Goal: Find contact information: Find contact information

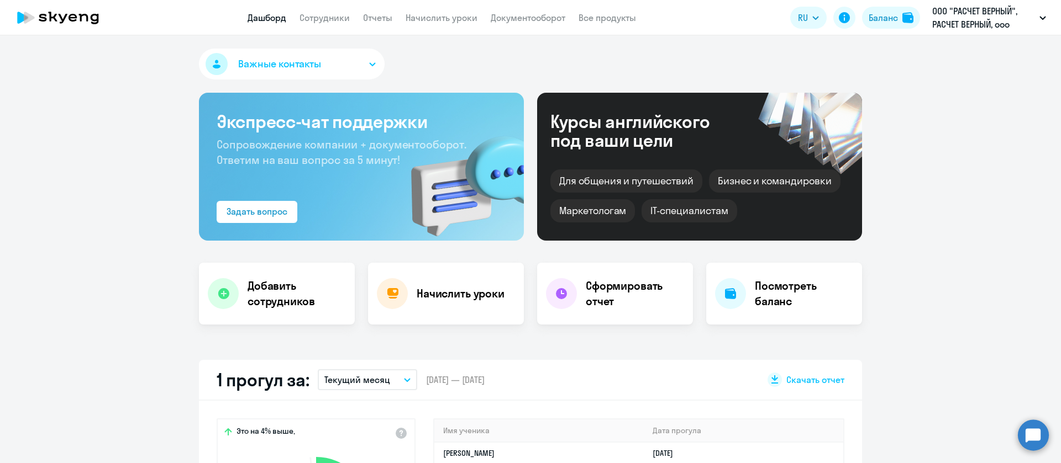
select select "30"
click at [335, 15] on link "Сотрудники" at bounding box center [324, 17] width 50 height 11
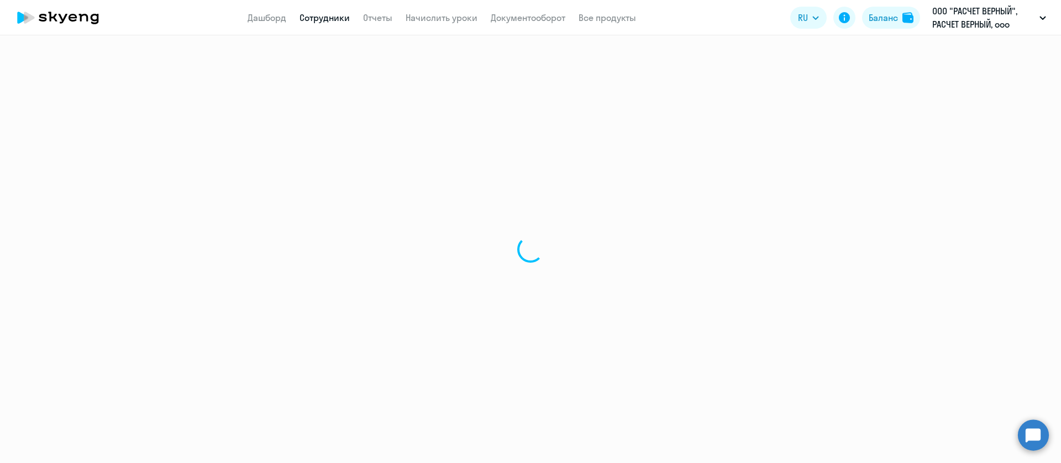
select select "30"
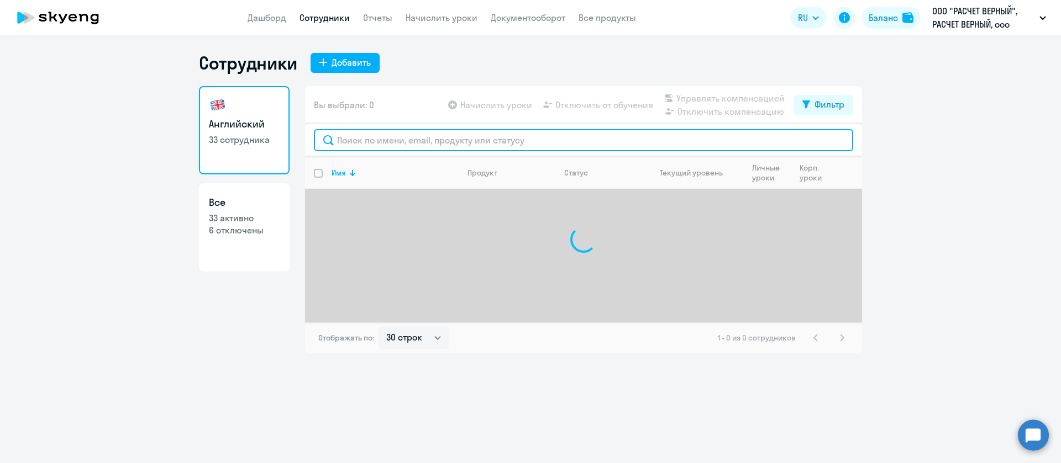
click at [341, 136] on input "text" at bounding box center [583, 140] width 539 height 22
paste input "[EMAIL_ADDRESS][DOMAIN_NAME]"
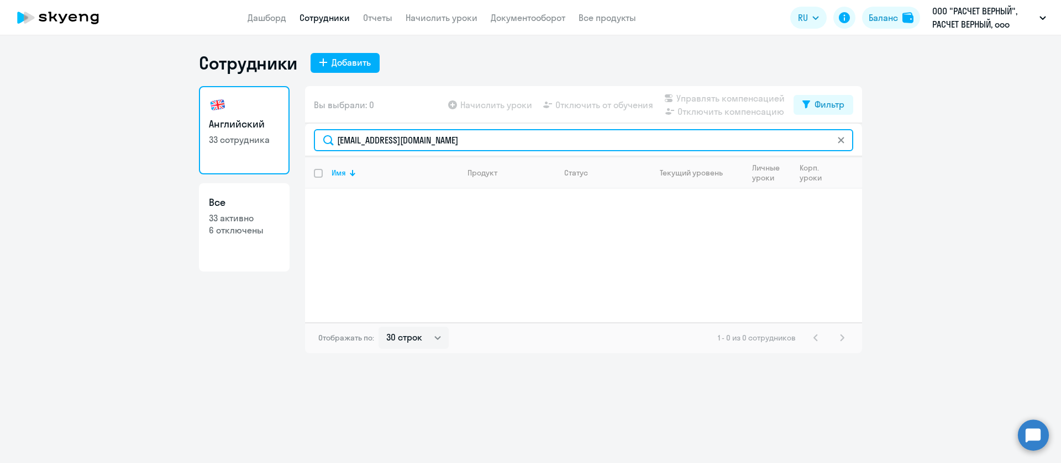
drag, startPoint x: 455, startPoint y: 143, endPoint x: 236, endPoint y: 145, distance: 219.3
click at [236, 145] on div "Английский 33 сотрудника Все 33 активно 6 отключены Вы выбрали: 0 Начислить уро…" at bounding box center [530, 219] width 663 height 267
paste input ".[EMAIL_ADDRESS][DOMAIN_NAME]"
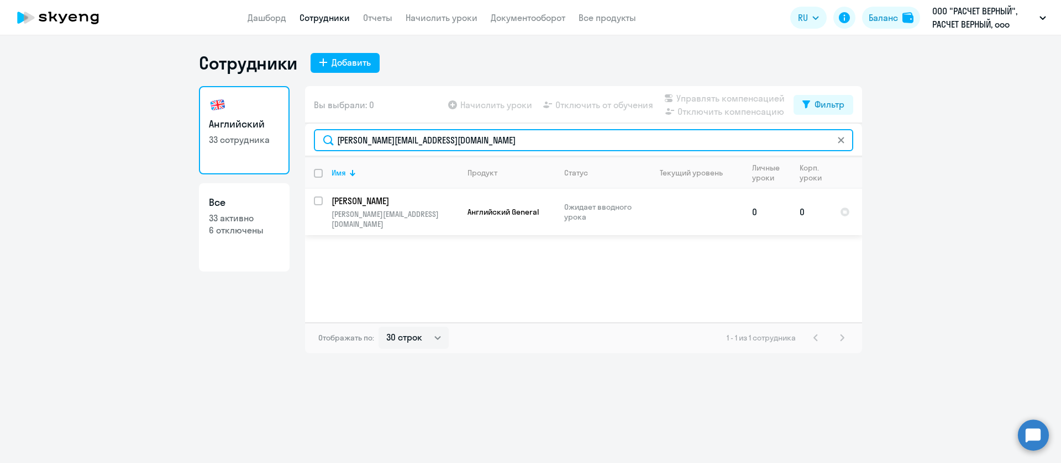
type input "[PERSON_NAME][EMAIL_ADDRESS][DOMAIN_NAME]"
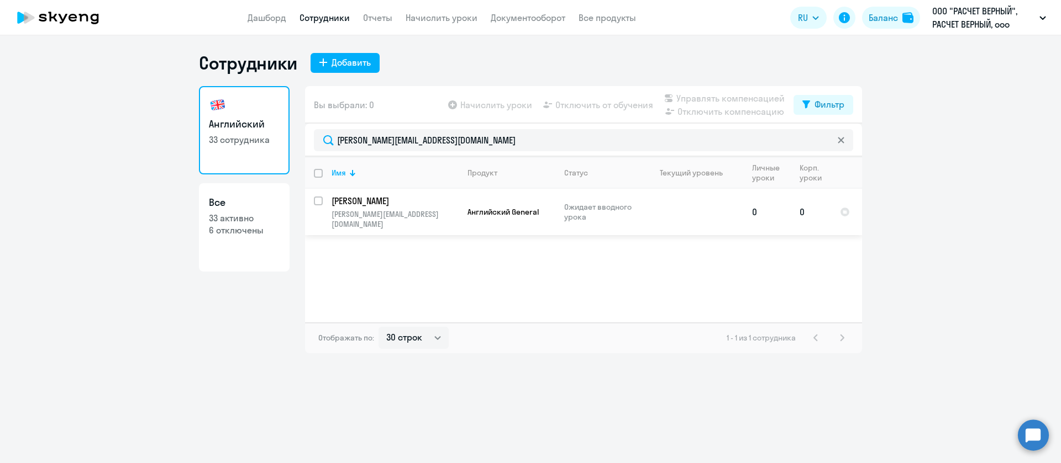
click at [374, 209] on p "[PERSON_NAME][EMAIL_ADDRESS][DOMAIN_NAME]" at bounding box center [394, 219] width 127 height 20
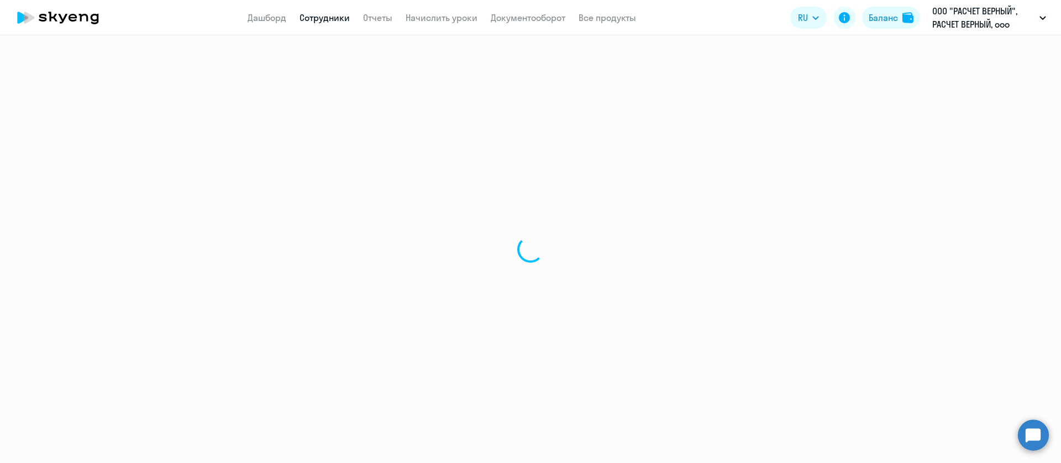
select select "english"
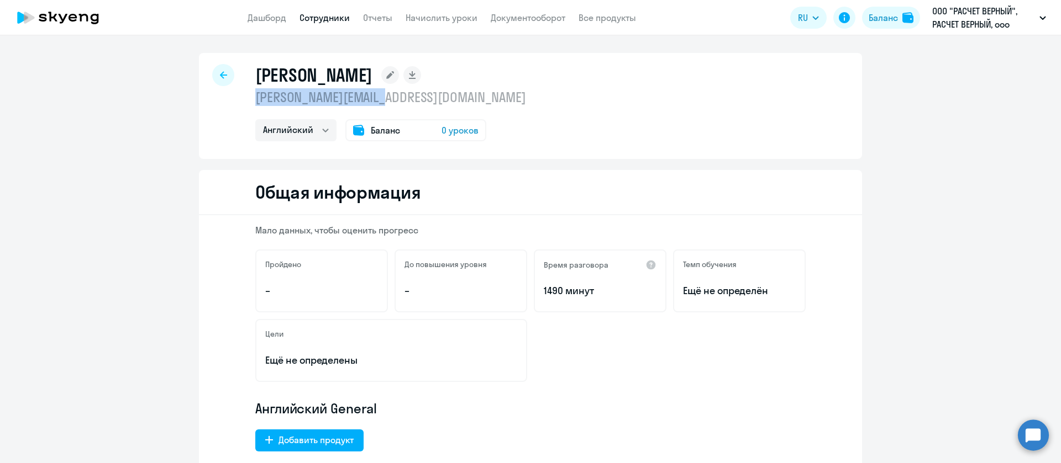
drag, startPoint x: 396, startPoint y: 102, endPoint x: 239, endPoint y: 102, distance: 157.4
click at [239, 102] on div "[PERSON_NAME] [PERSON_NAME][EMAIL_ADDRESS][DOMAIN_NAME] Английский Баланс 0 уро…" at bounding box center [530, 106] width 663 height 106
copy p "[PERSON_NAME][EMAIL_ADDRESS][DOMAIN_NAME]"
click at [220, 81] on div at bounding box center [223, 75] width 22 height 22
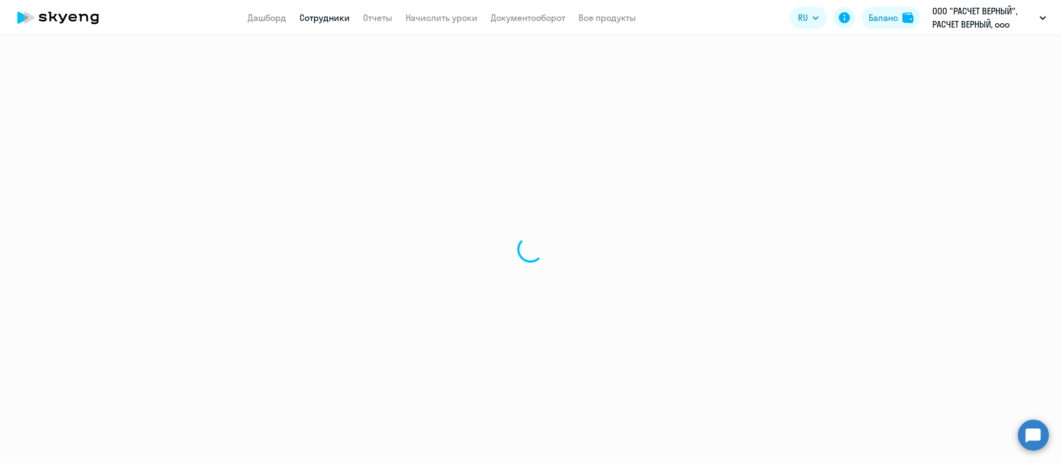
select select "30"
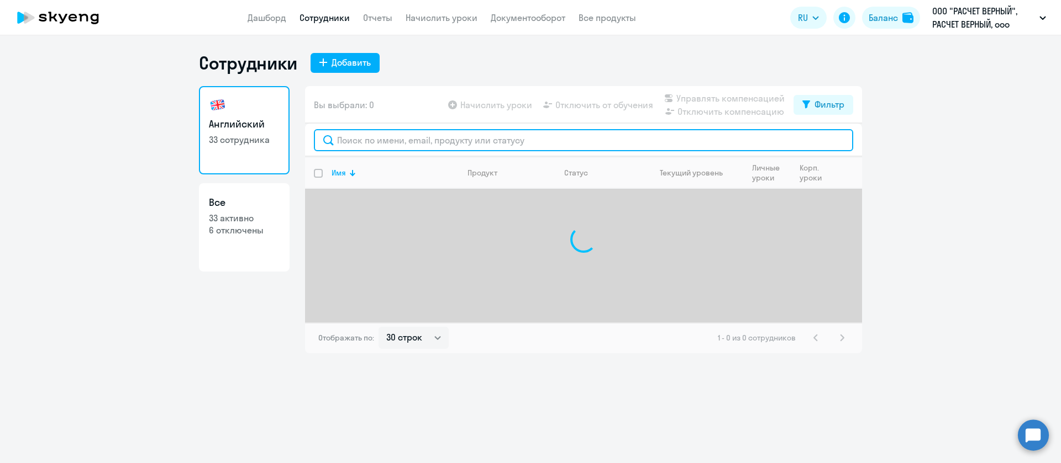
click at [378, 140] on input "text" at bounding box center [583, 140] width 539 height 22
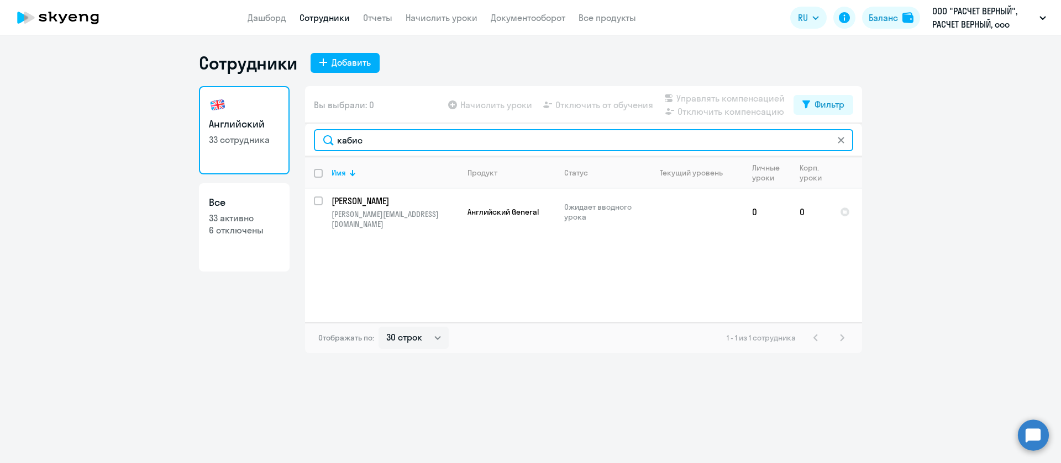
type input "кабис"
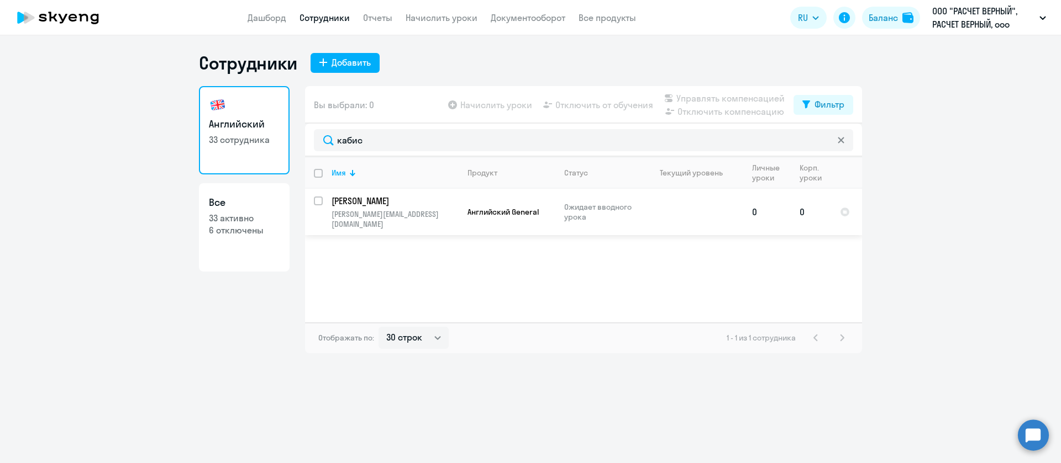
click at [405, 209] on p "[PERSON_NAME][EMAIL_ADDRESS][DOMAIN_NAME]" at bounding box center [394, 219] width 127 height 20
select select "english"
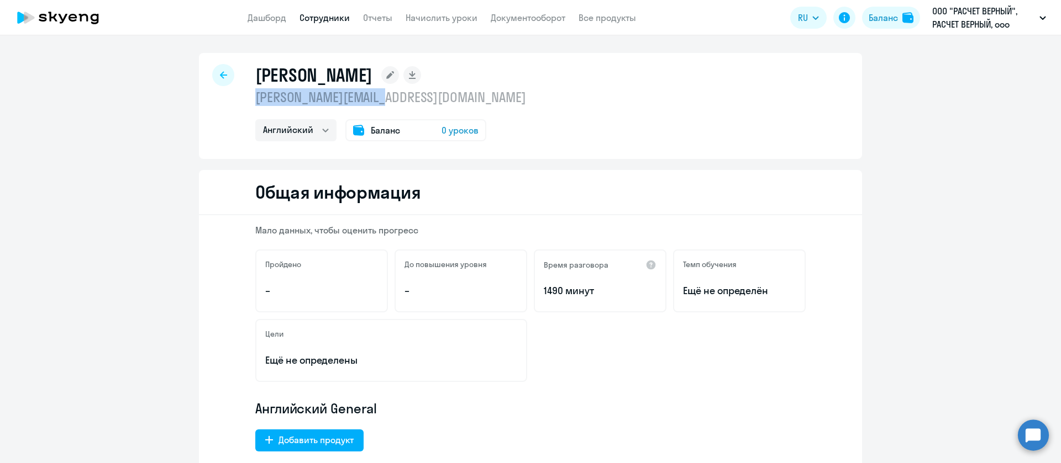
drag, startPoint x: 405, startPoint y: 99, endPoint x: 244, endPoint y: 99, distance: 160.8
click at [244, 99] on div "[PERSON_NAME] [PERSON_NAME][EMAIL_ADDRESS][DOMAIN_NAME] Английский Баланс 0 уро…" at bounding box center [530, 106] width 663 height 106
copy p "[PERSON_NAME][EMAIL_ADDRESS][DOMAIN_NAME]"
